Goal: Task Accomplishment & Management: Manage account settings

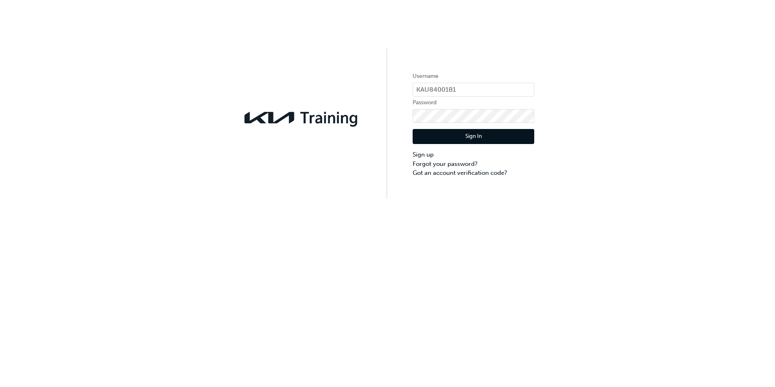
click at [463, 134] on button "Sign In" at bounding box center [474, 136] width 122 height 15
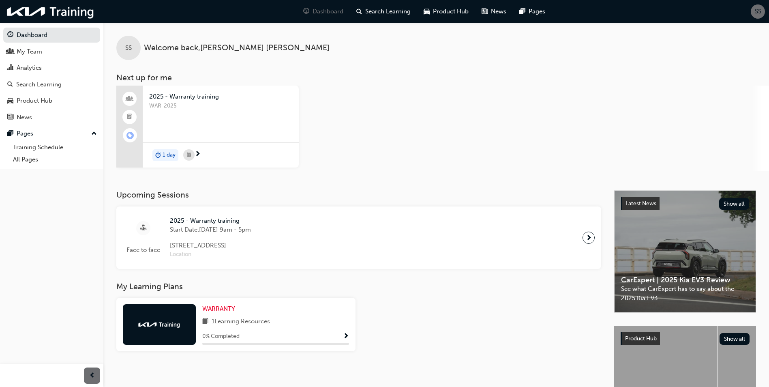
click at [586, 234] on span "next-icon" at bounding box center [589, 237] width 6 height 11
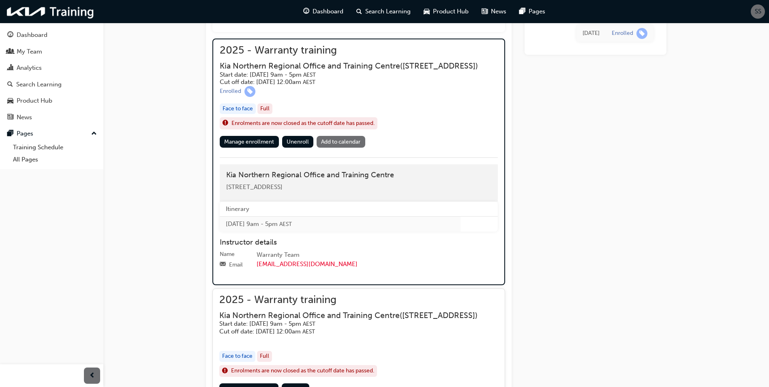
scroll to position [348, 0]
click at [28, 36] on div "Dashboard" at bounding box center [32, 34] width 31 height 9
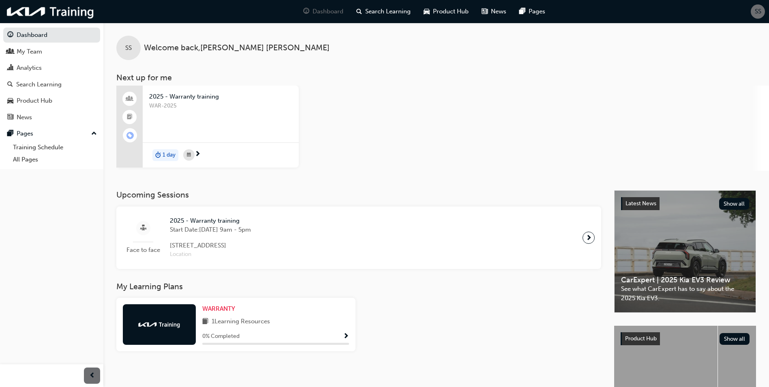
click at [347, 335] on span "Show Progress" at bounding box center [346, 336] width 6 height 7
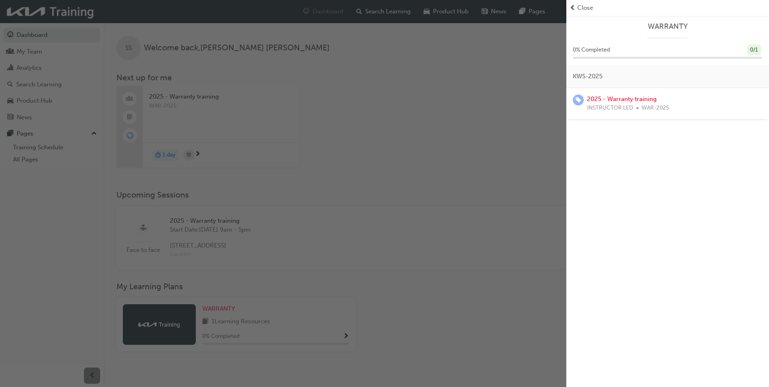
click at [580, 7] on span "Close" at bounding box center [586, 7] width 16 height 9
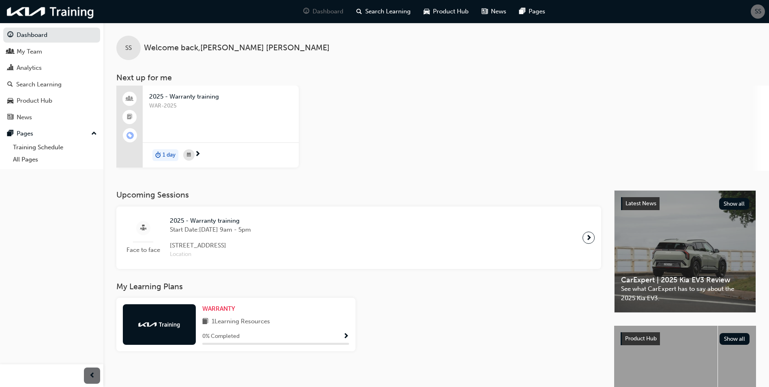
click at [758, 10] on span "SS" at bounding box center [758, 11] width 6 height 9
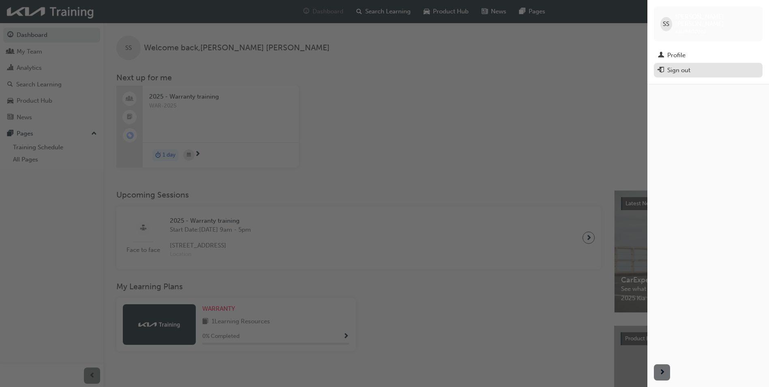
click at [731, 65] on div "Sign out" at bounding box center [708, 70] width 101 height 10
